Goal: Transaction & Acquisition: Purchase product/service

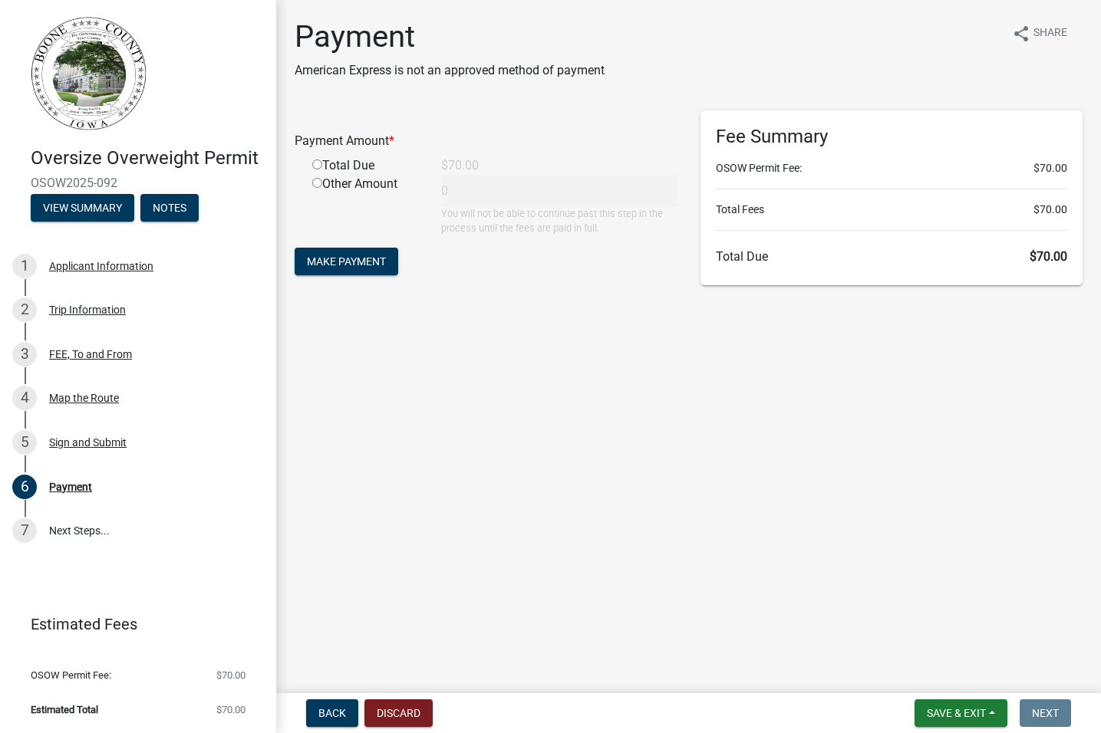
click at [316, 169] on div "Total Due" at bounding box center [365, 165] width 129 height 18
click at [320, 165] on input "radio" at bounding box center [317, 165] width 10 height 10
radio input "true"
type input "70"
click at [344, 261] on span "Make Payment" at bounding box center [346, 261] width 79 height 12
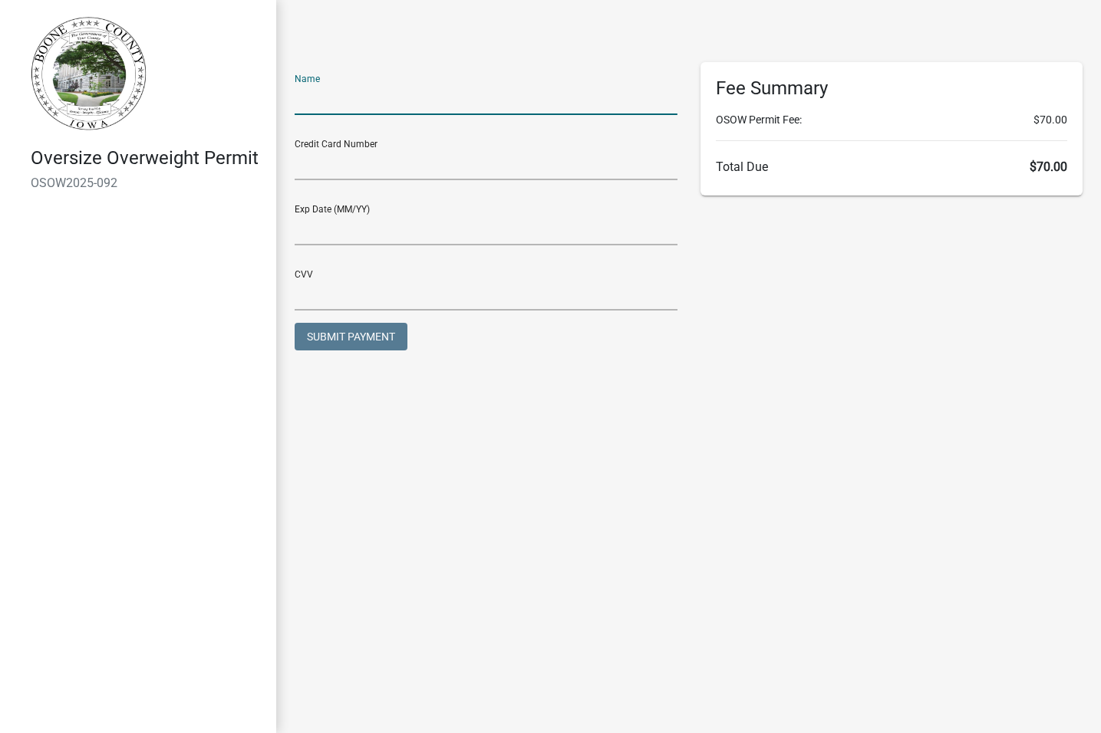
click at [424, 101] on input "text" at bounding box center [486, 99] width 383 height 31
type input "[PERSON_NAME]"
type input "01/27"
type input "602"
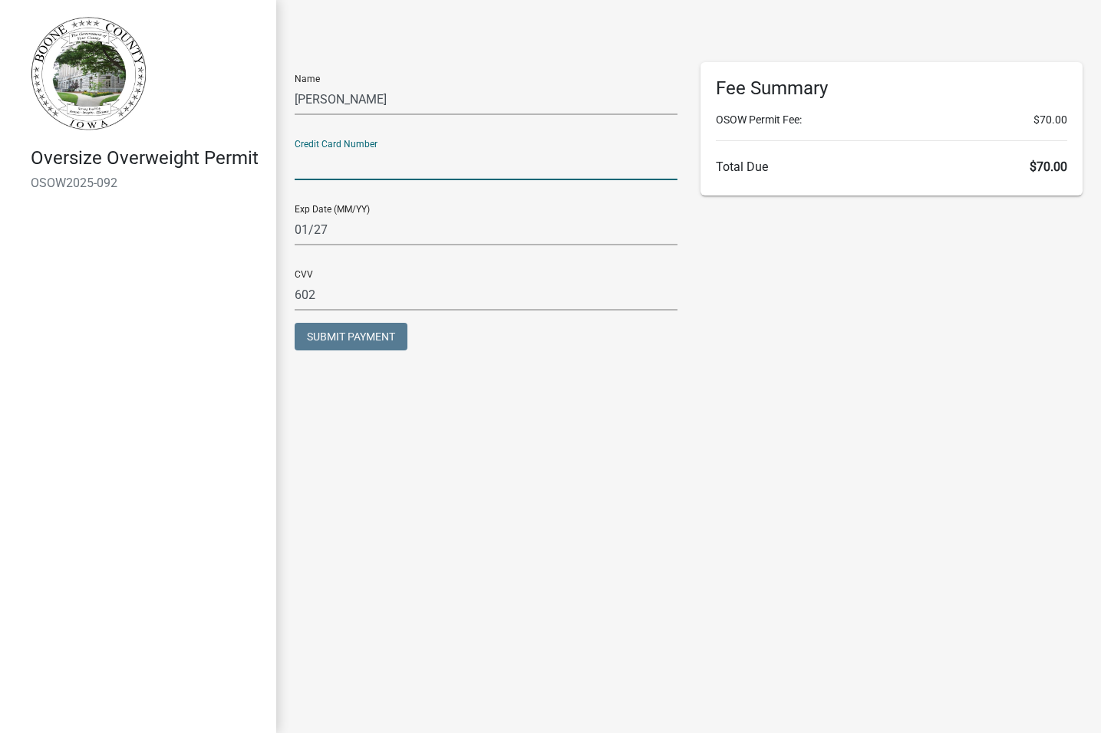
click at [344, 169] on input "text" at bounding box center [486, 164] width 383 height 31
type input "[CREDIT_CARD_NUMBER]"
click at [370, 337] on span "Submit Payment" at bounding box center [351, 337] width 88 height 12
